Goal: Task Accomplishment & Management: Manage account settings

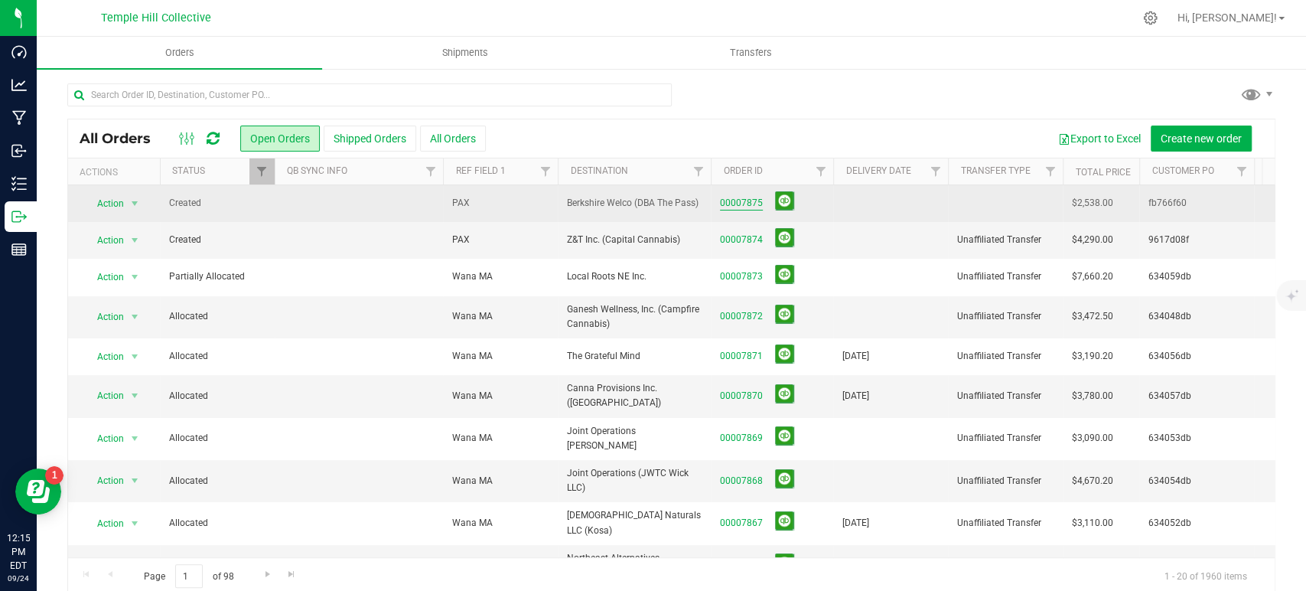
click at [742, 207] on link "00007875" at bounding box center [741, 203] width 43 height 15
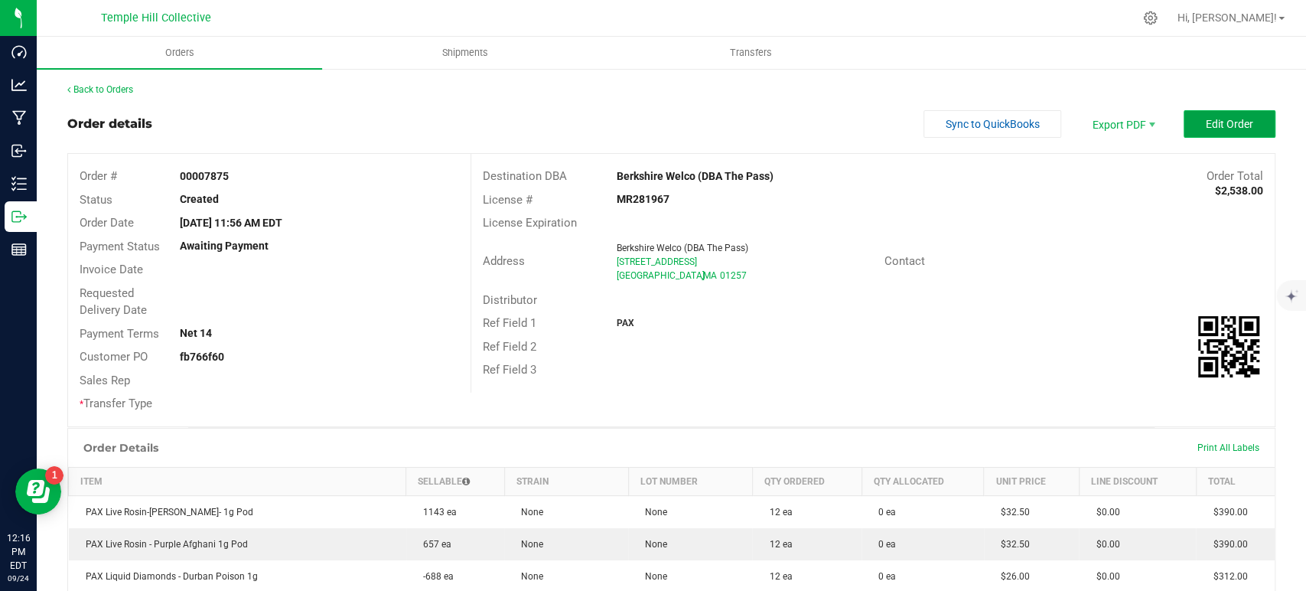
click at [1236, 127] on span "Edit Order" at bounding box center [1229, 124] width 47 height 12
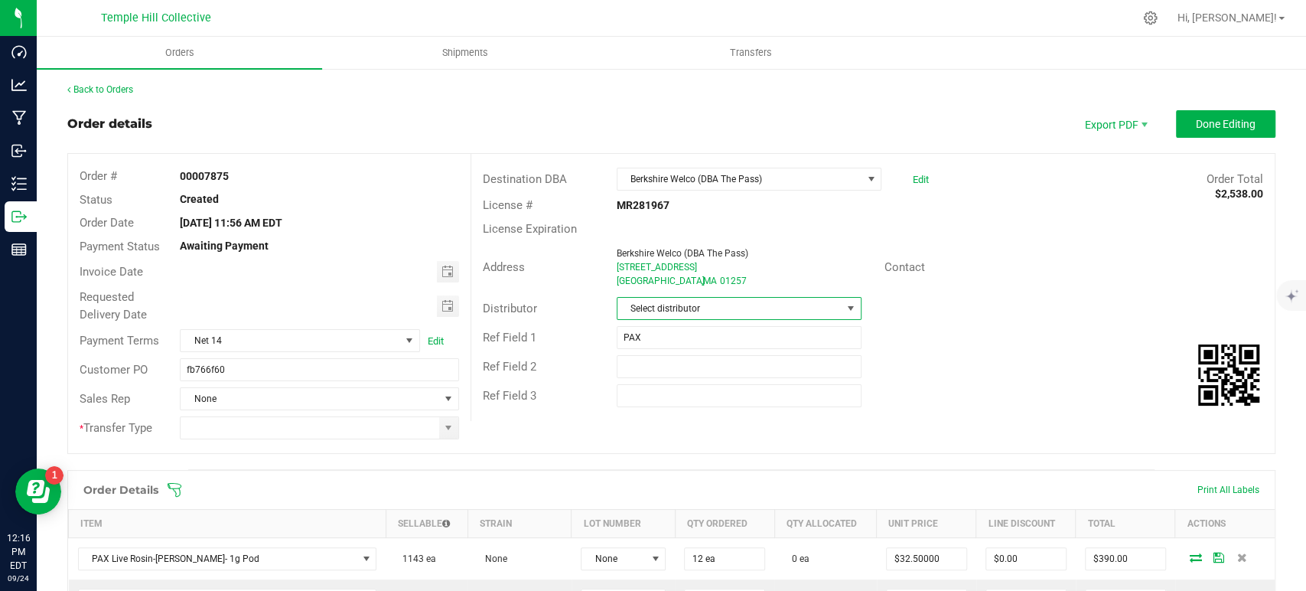
click at [702, 309] on span "Select distributor" at bounding box center [730, 308] width 224 height 21
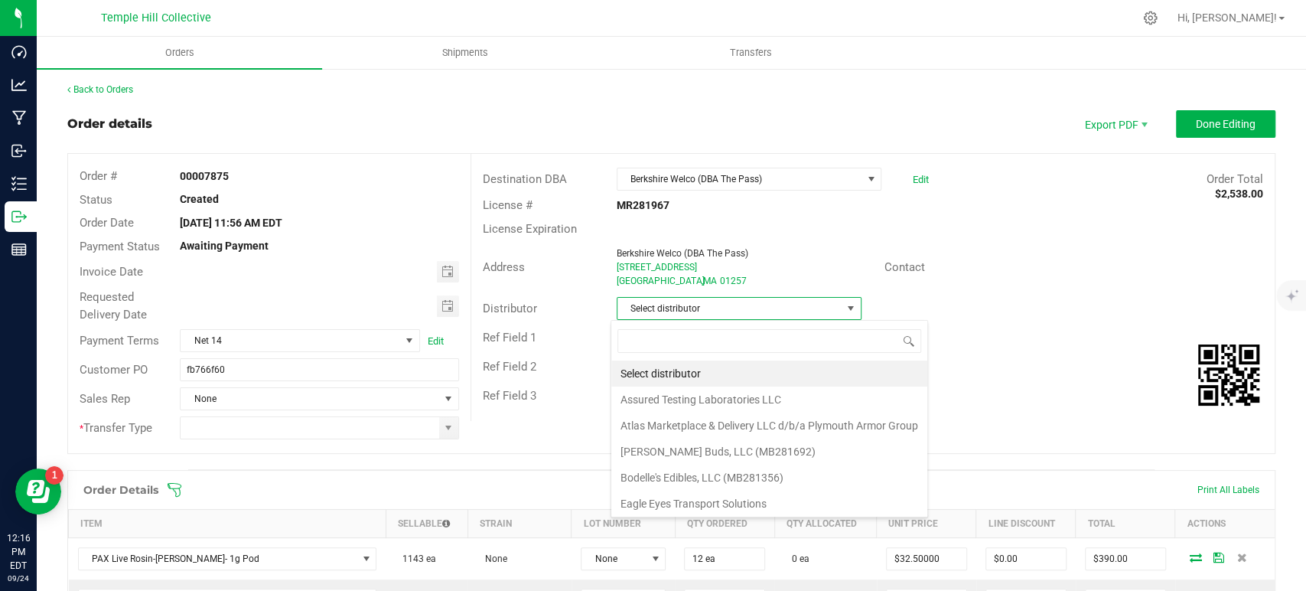
scroll to position [22, 242]
type input "mmm"
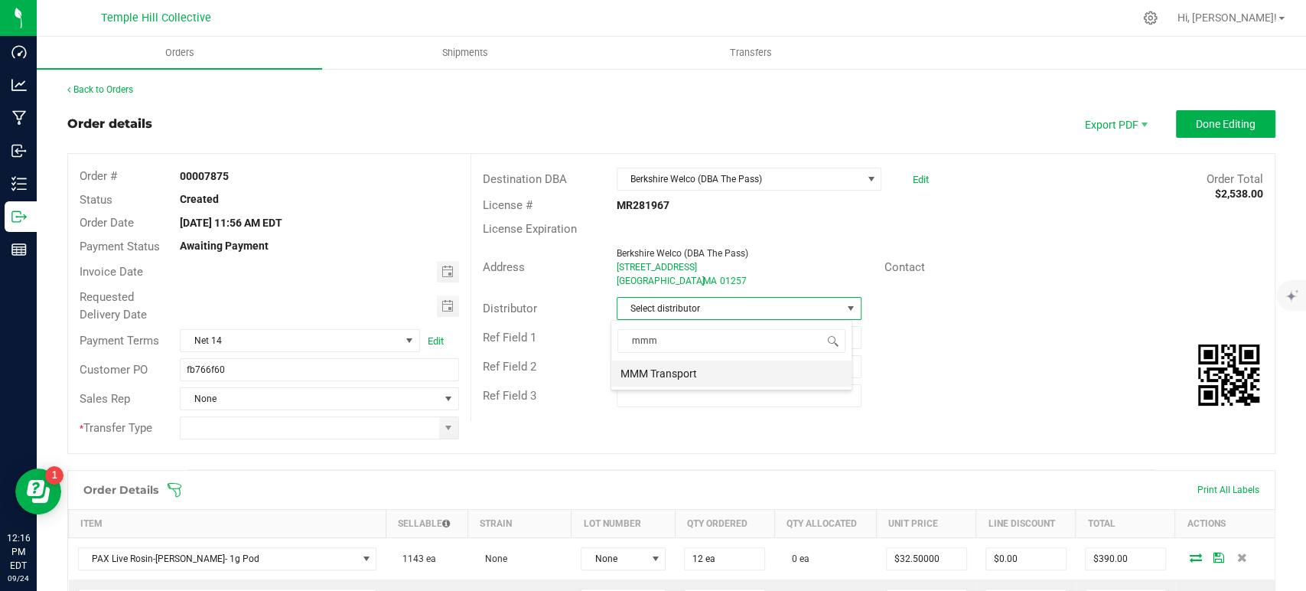
click at [670, 374] on li "MMM Transport" at bounding box center [731, 373] width 240 height 26
click at [442, 429] on span at bounding box center [448, 428] width 12 height 12
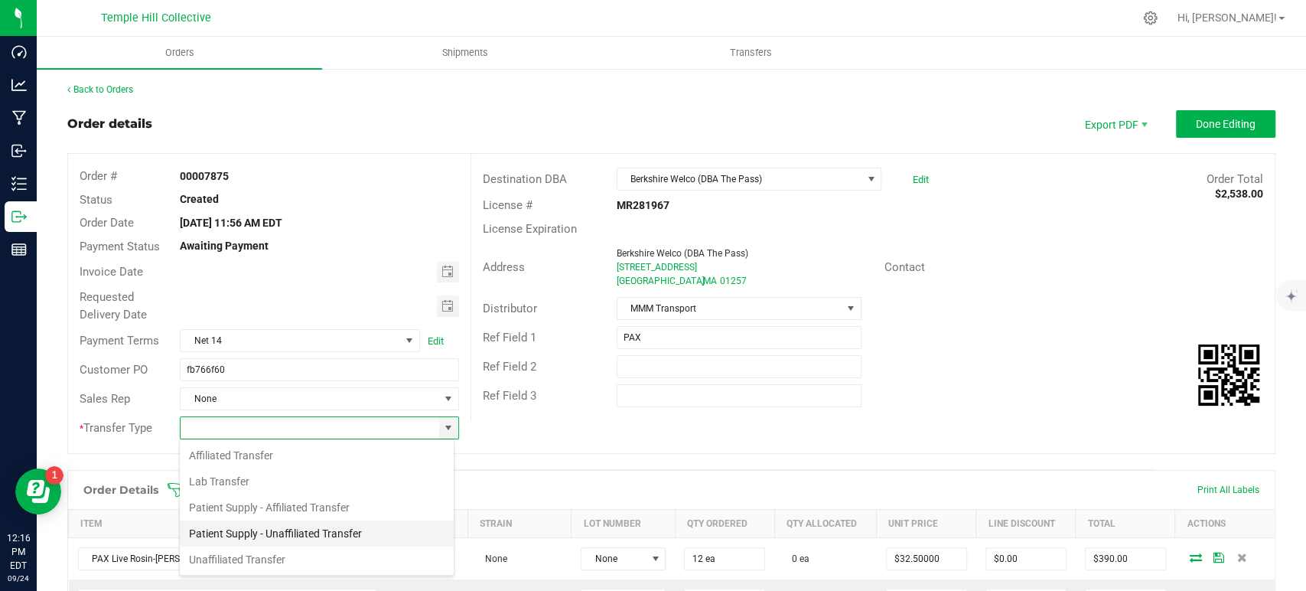
scroll to position [22, 275]
click at [279, 562] on li "Unaffiliated Transfer" at bounding box center [317, 559] width 274 height 26
type input "Unaffiliated Transfer"
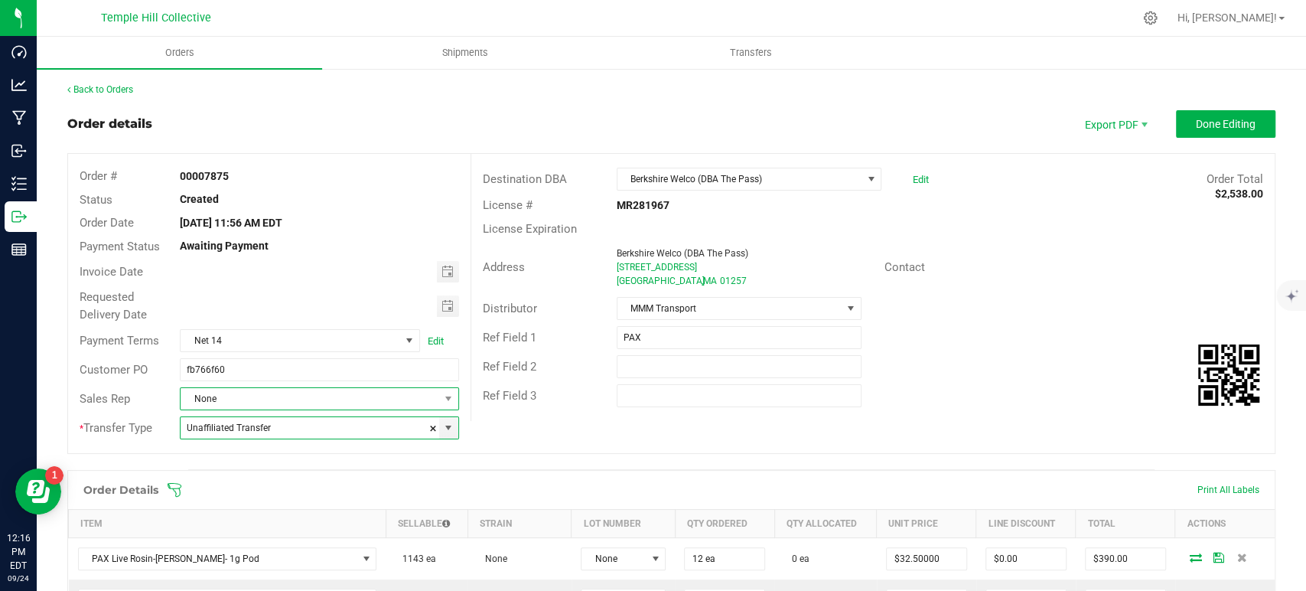
click at [294, 397] on span "None" at bounding box center [310, 398] width 258 height 21
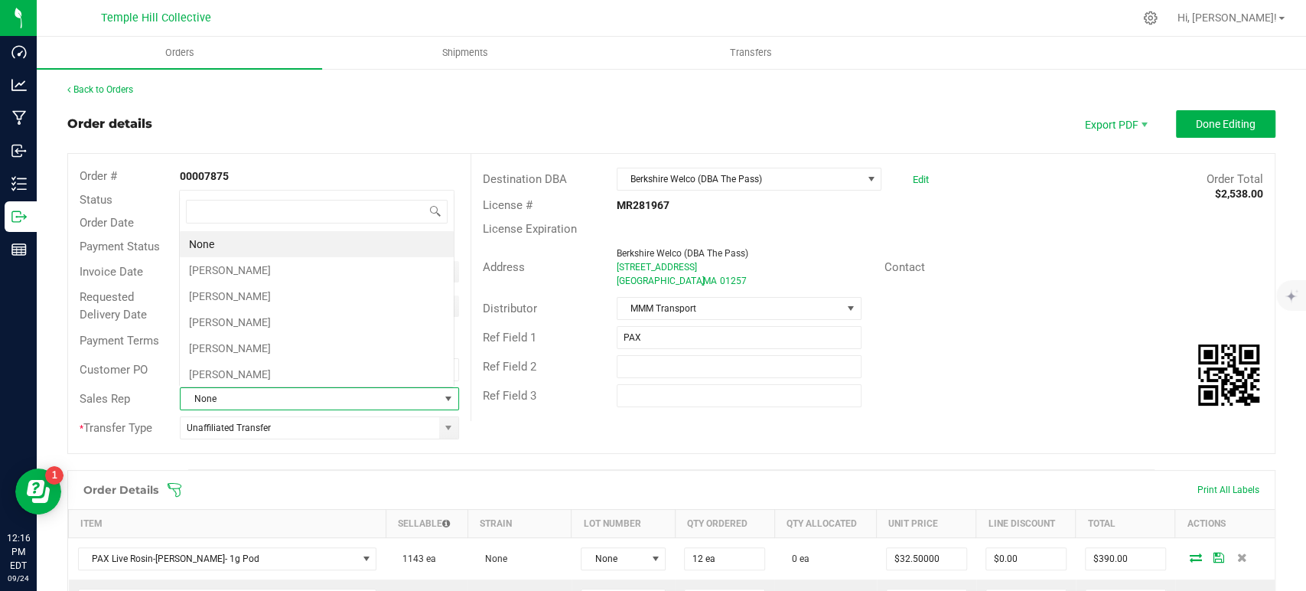
scroll to position [22, 272]
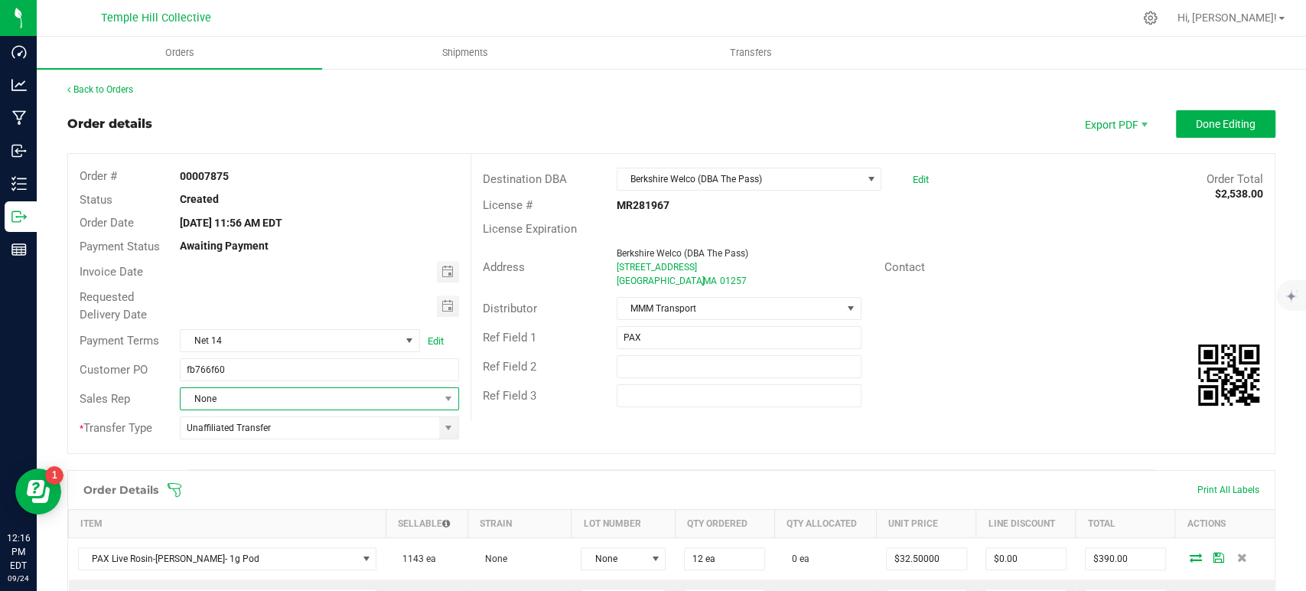
click at [249, 399] on span "None" at bounding box center [310, 398] width 258 height 21
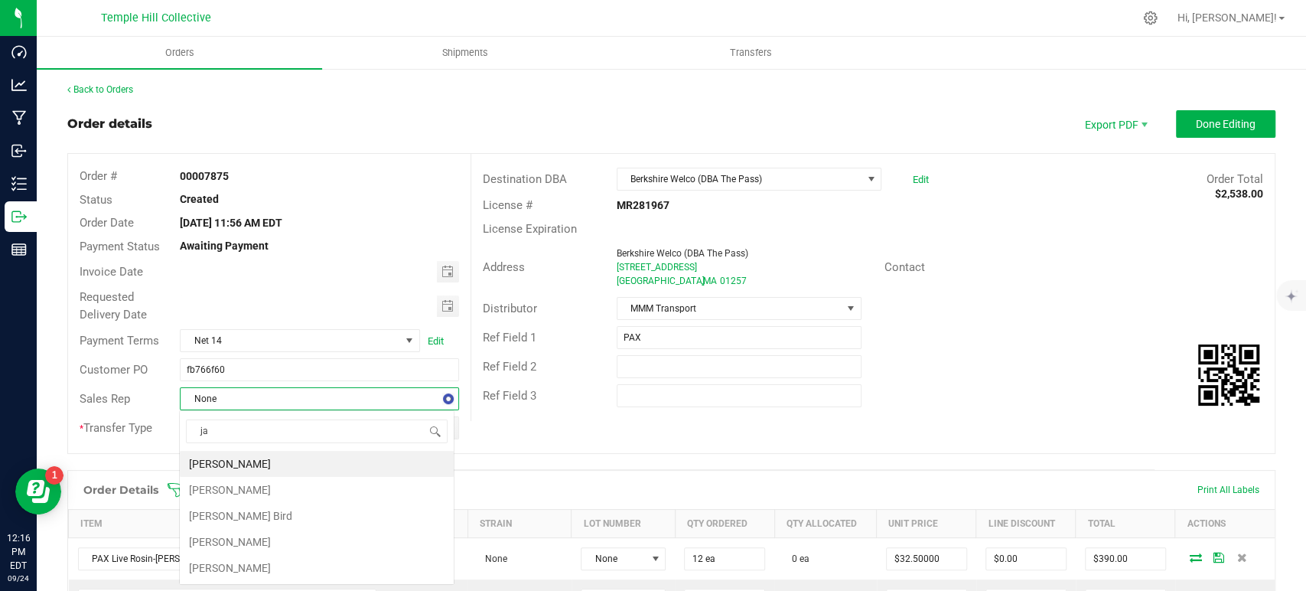
type input "jam"
click at [251, 462] on li "[PERSON_NAME] Bird" at bounding box center [317, 464] width 274 height 26
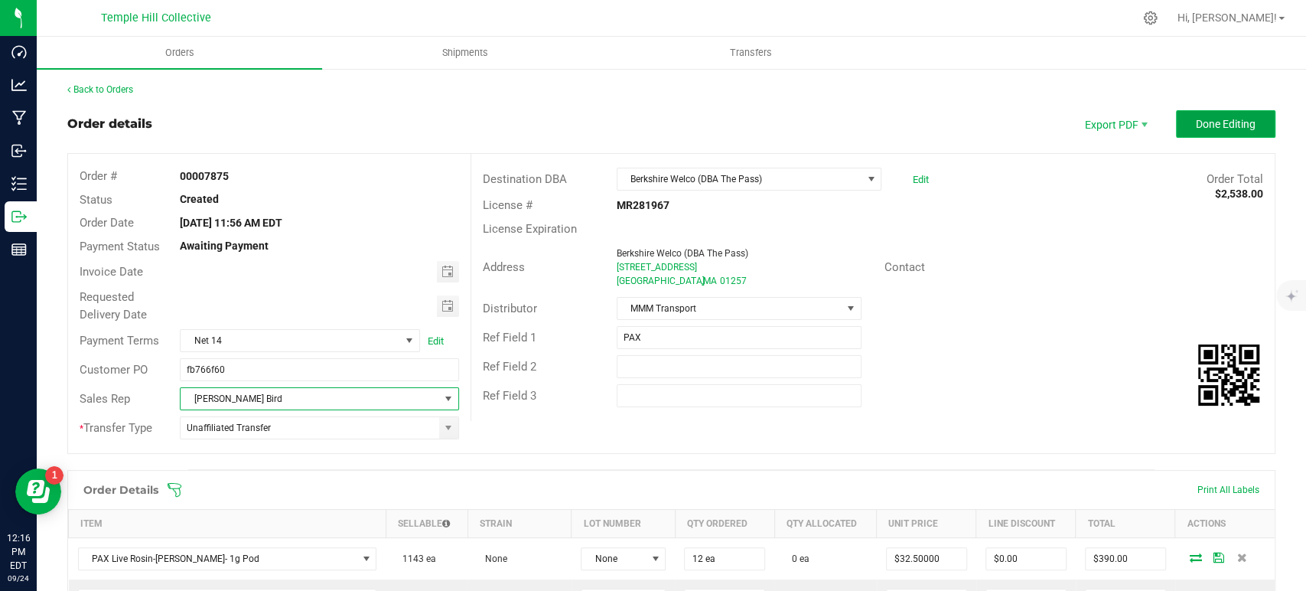
click at [1212, 127] on span "Done Editing" at bounding box center [1226, 124] width 60 height 12
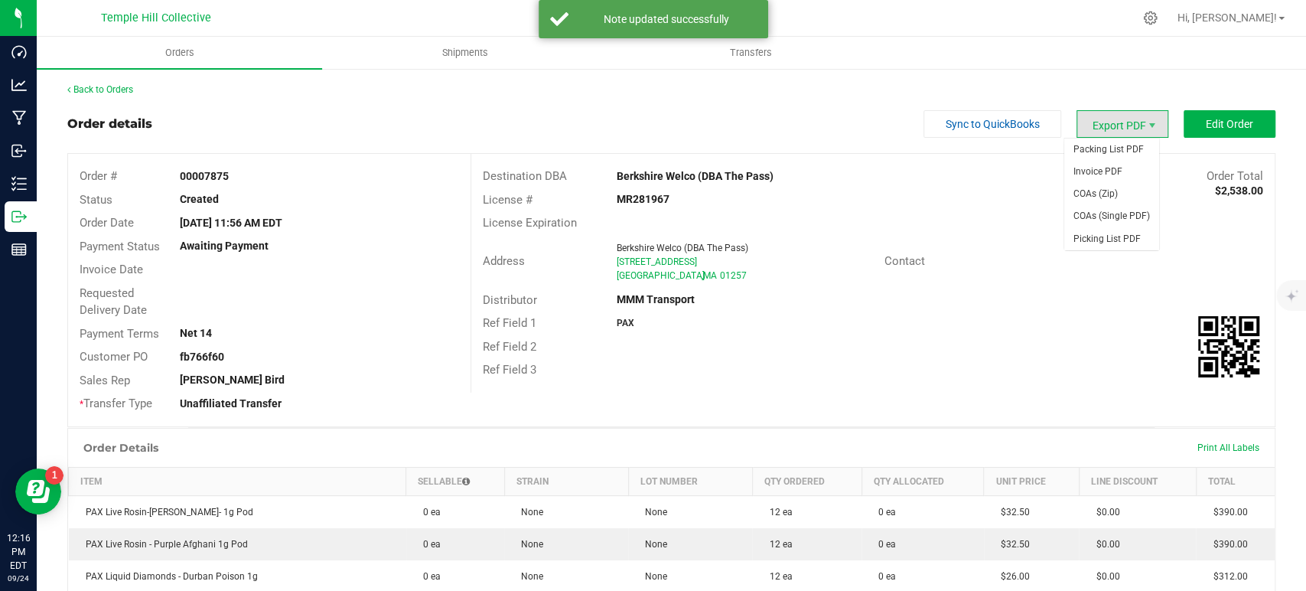
click at [1100, 127] on span "Export PDF" at bounding box center [1123, 124] width 92 height 28
click at [1103, 164] on span "Invoice PDF" at bounding box center [1111, 172] width 95 height 22
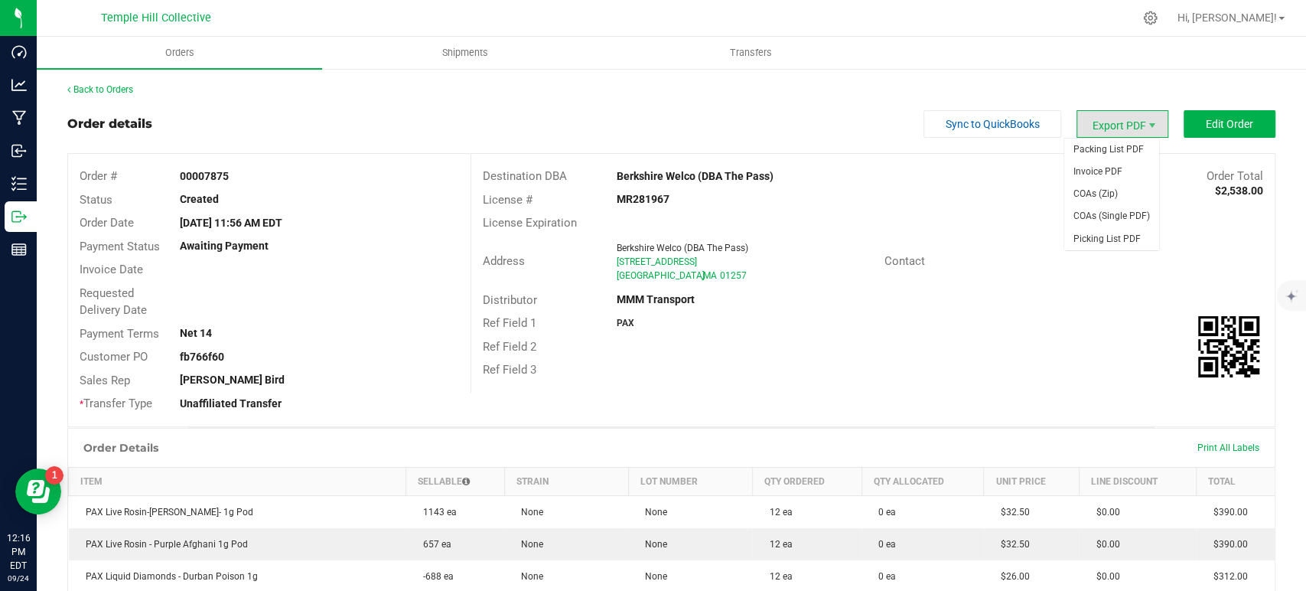
drag, startPoint x: 1126, startPoint y: 122, endPoint x: 1117, endPoint y: 135, distance: 15.9
click at [1126, 122] on span "Export PDF" at bounding box center [1123, 124] width 92 height 28
click at [1113, 152] on span "Packing List PDF" at bounding box center [1111, 150] width 95 height 22
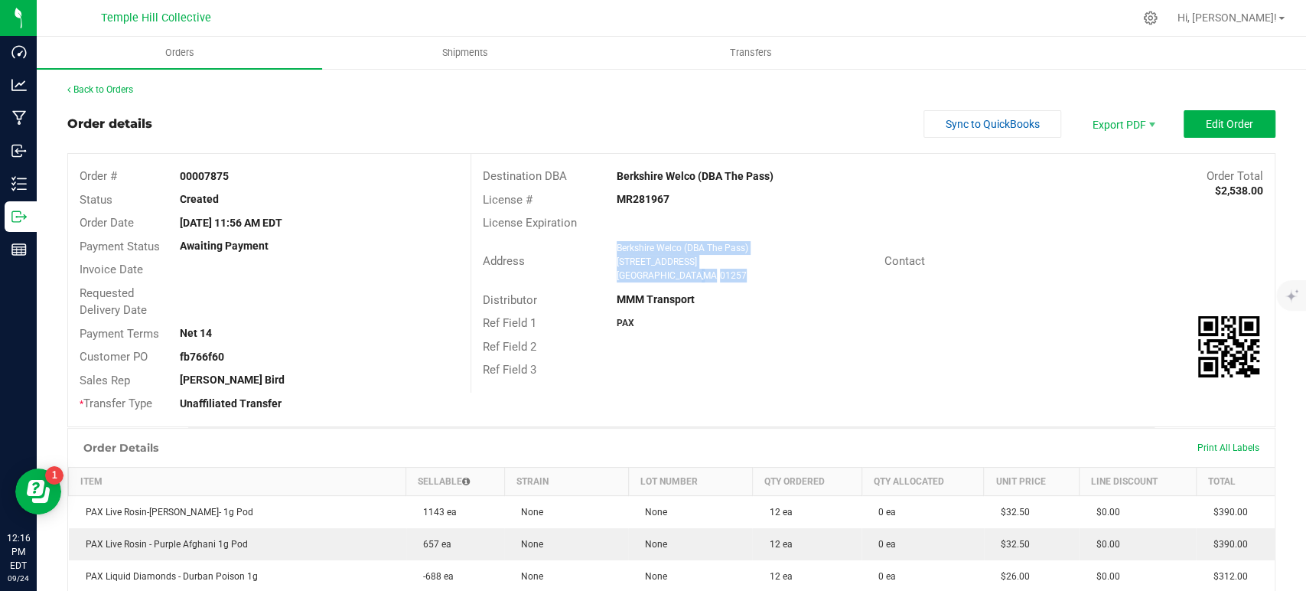
drag, startPoint x: 713, startPoint y: 275, endPoint x: 611, endPoint y: 245, distance: 106.8
click at [617, 245] on ngx-name-and-address "Berkshire Welco (DBA The Pass) [STREET_ADDRESS]" at bounding box center [745, 261] width 256 height 41
copy ngx-name-and-address "Berkshire Welco (DBA The Pass) [STREET_ADDRESS]"
click at [634, 200] on strong "MR281967" at bounding box center [643, 199] width 53 height 12
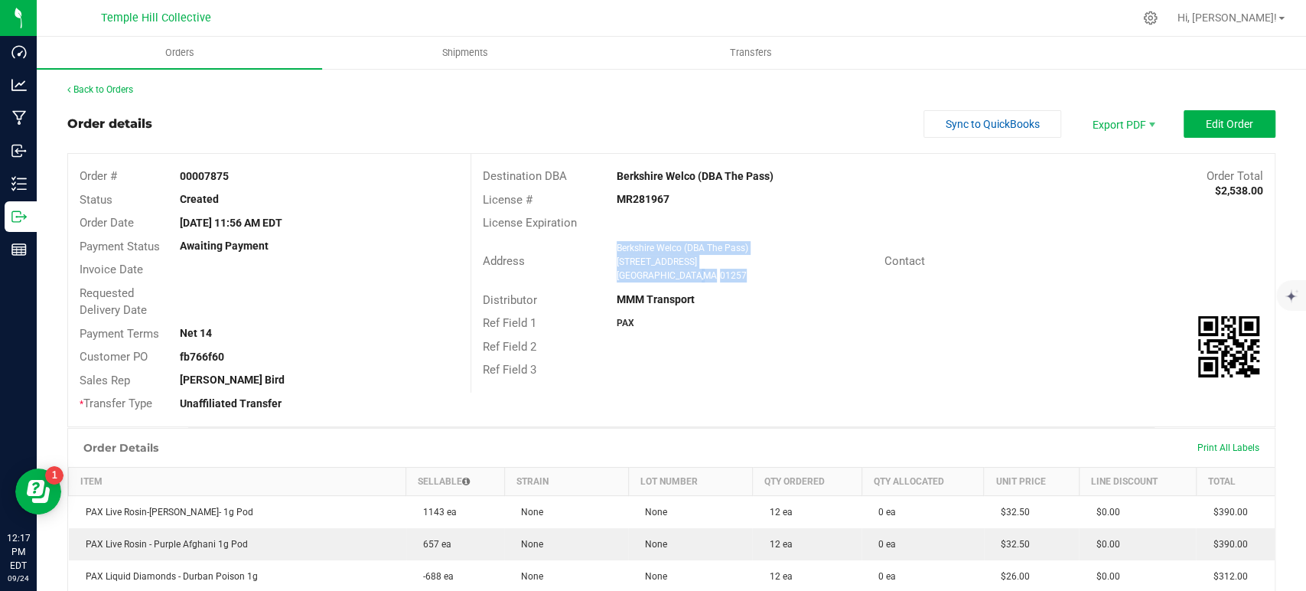
copy strong "MR281967"
click at [119, 86] on link "Back to Orders" at bounding box center [100, 89] width 66 height 11
